Goal: Transaction & Acquisition: Obtain resource

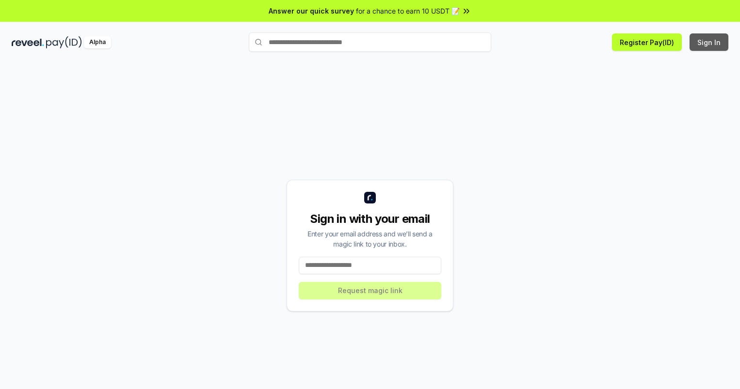
click at [709, 42] on button "Sign In" at bounding box center [708, 41] width 39 height 17
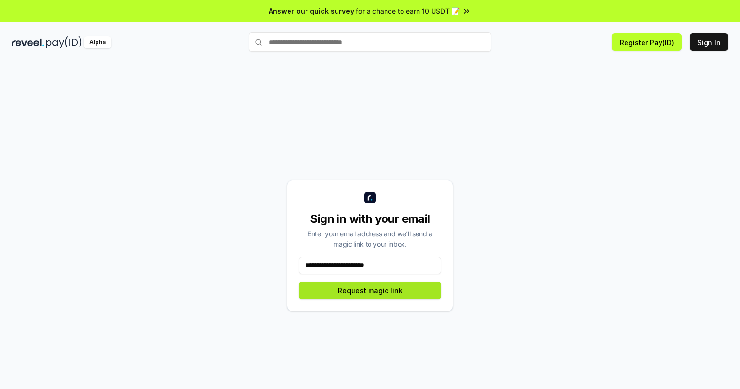
type input "**********"
click at [370, 290] on button "Request magic link" at bounding box center [370, 290] width 143 height 17
